Goal: Find specific page/section: Find specific page/section

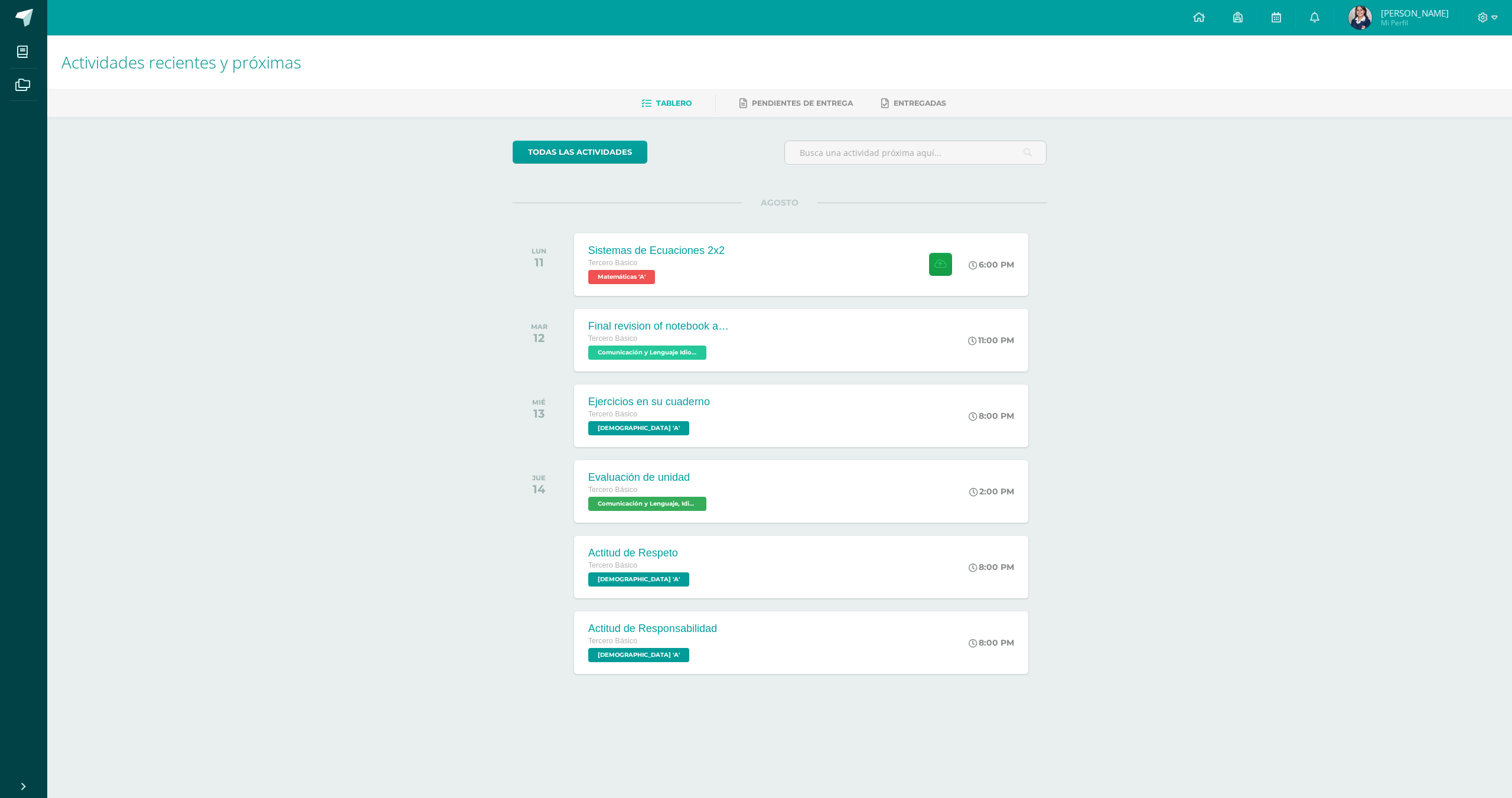
click at [1401, 21] on span "Mi Perfil" at bounding box center [1415, 22] width 68 height 10
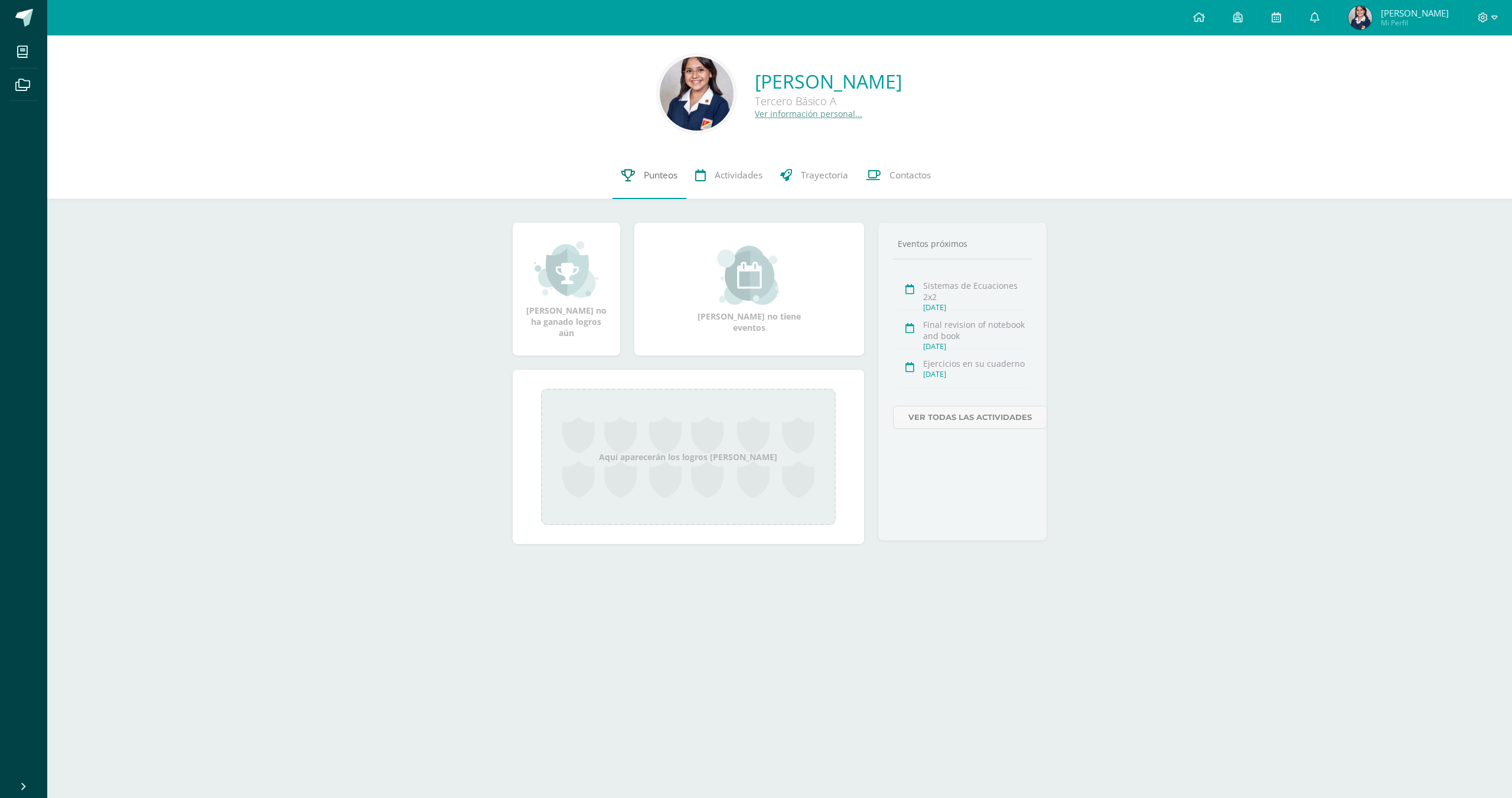
click at [644, 179] on span "Punteos" at bounding box center [660, 174] width 34 height 12
